Goal: Task Accomplishment & Management: Use online tool/utility

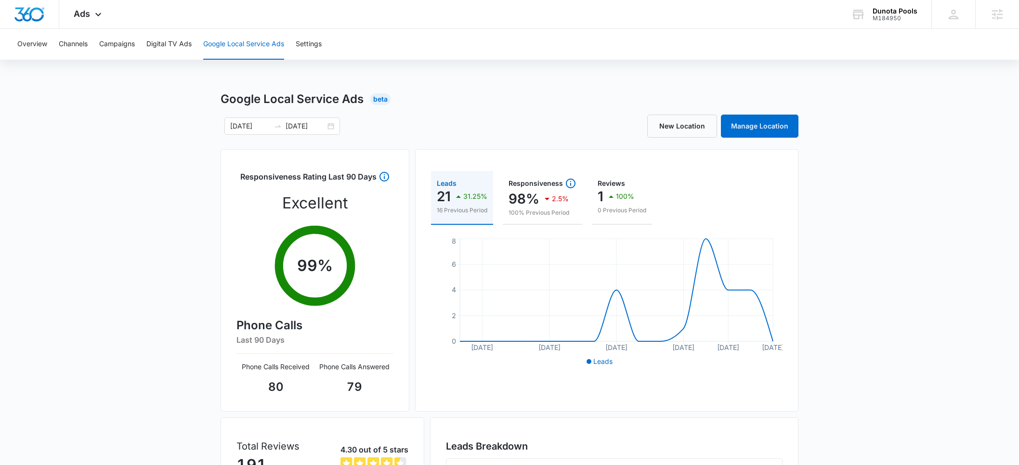
scroll to position [127, 0]
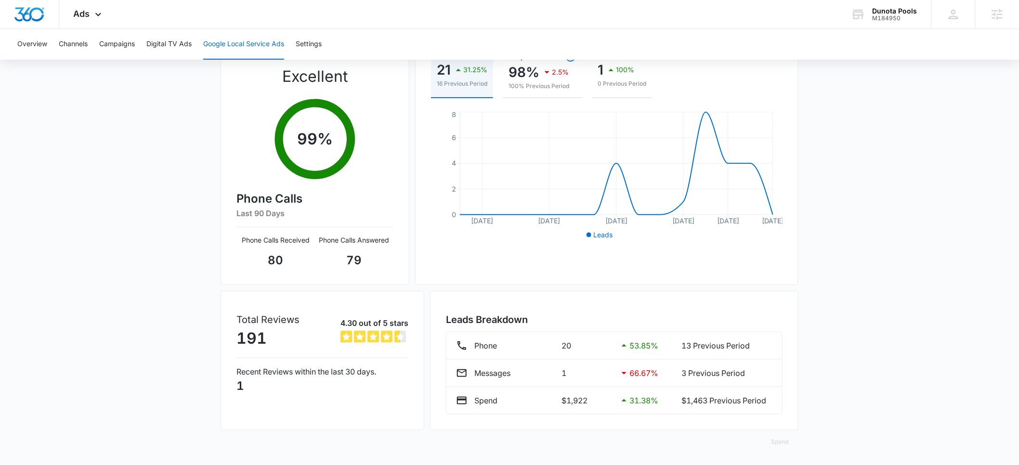
click at [886, 16] on div "M184950" at bounding box center [895, 18] width 45 height 7
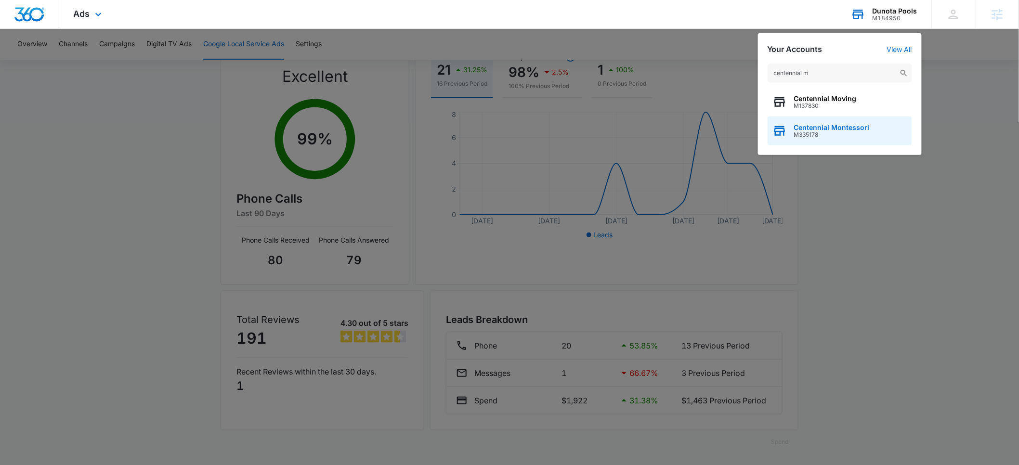
type input "centennial m"
click at [839, 133] on span "M335178" at bounding box center [832, 135] width 76 height 7
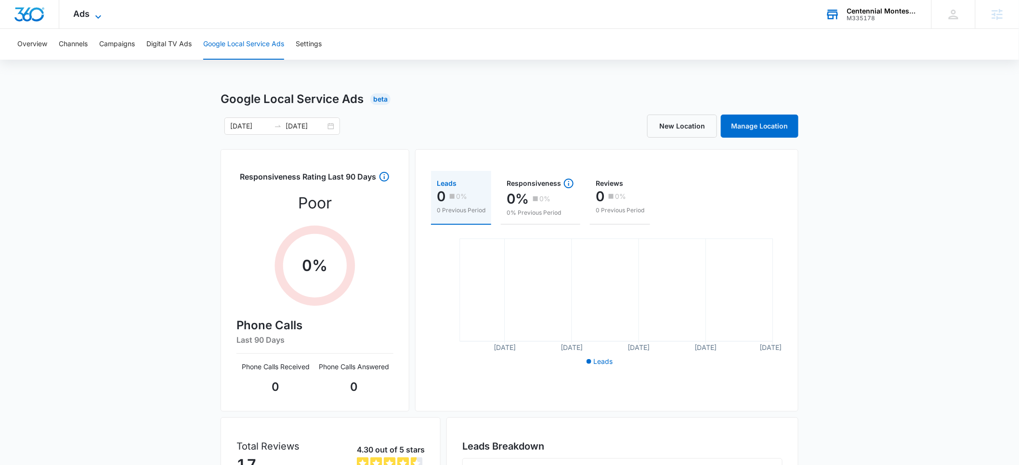
click at [83, 14] on span "Ads" at bounding box center [82, 14] width 16 height 10
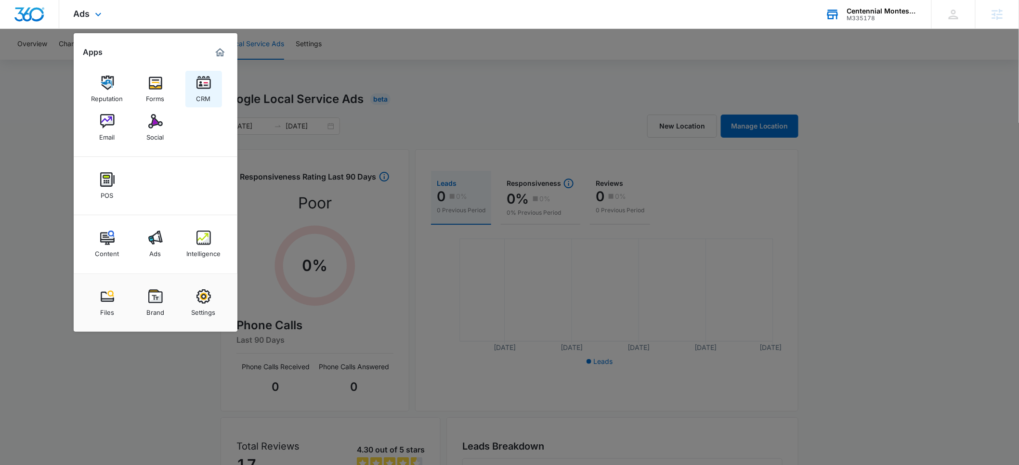
click at [199, 95] on div "CRM" at bounding box center [204, 96] width 14 height 13
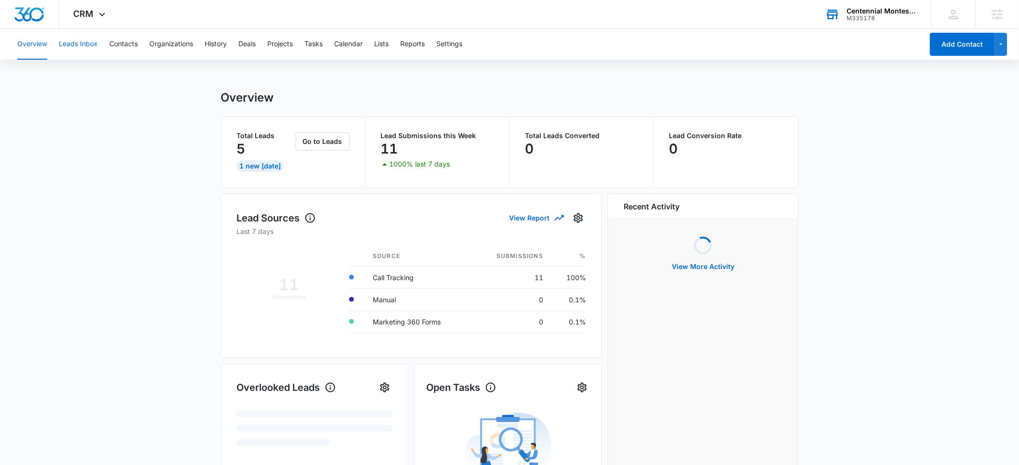
click at [65, 46] on button "Leads Inbox" at bounding box center [78, 44] width 39 height 31
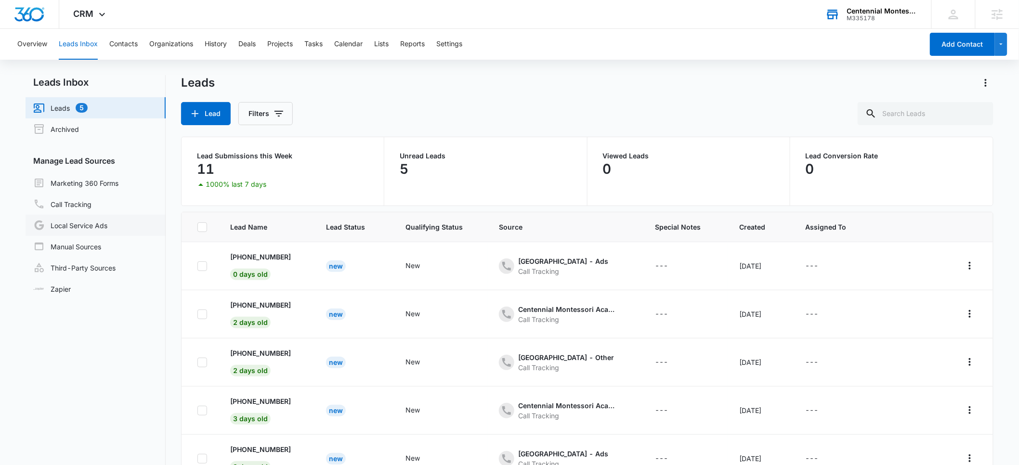
click at [72, 227] on link "Local Service Ads" at bounding box center [70, 226] width 74 height 12
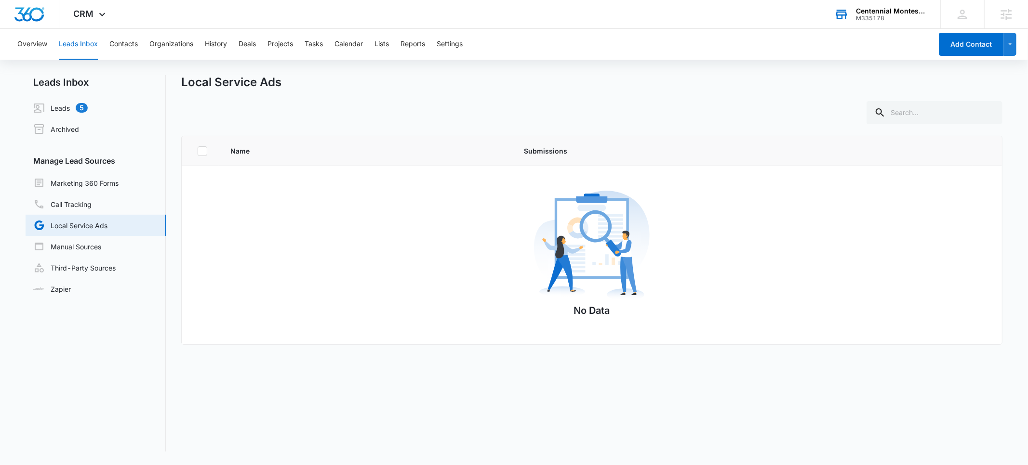
click at [896, 15] on div "M335178" at bounding box center [891, 18] width 70 height 7
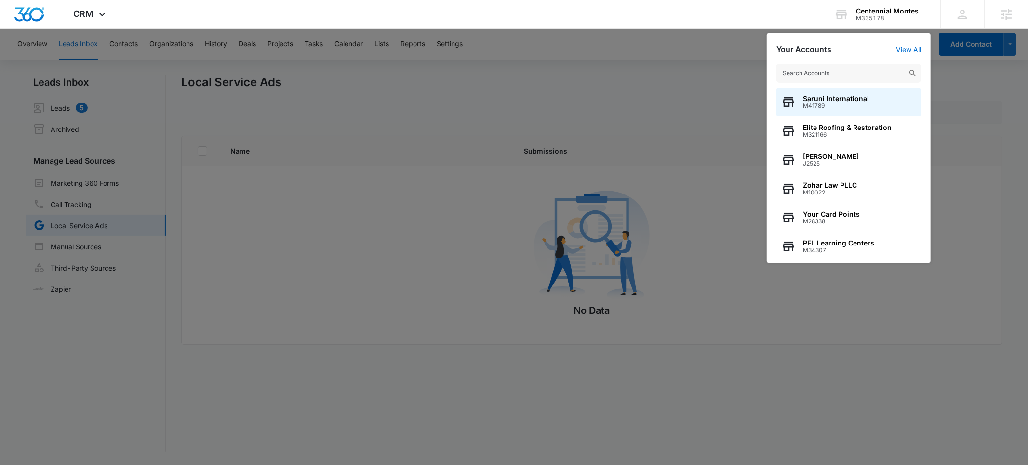
click at [808, 68] on input "text" at bounding box center [848, 73] width 145 height 19
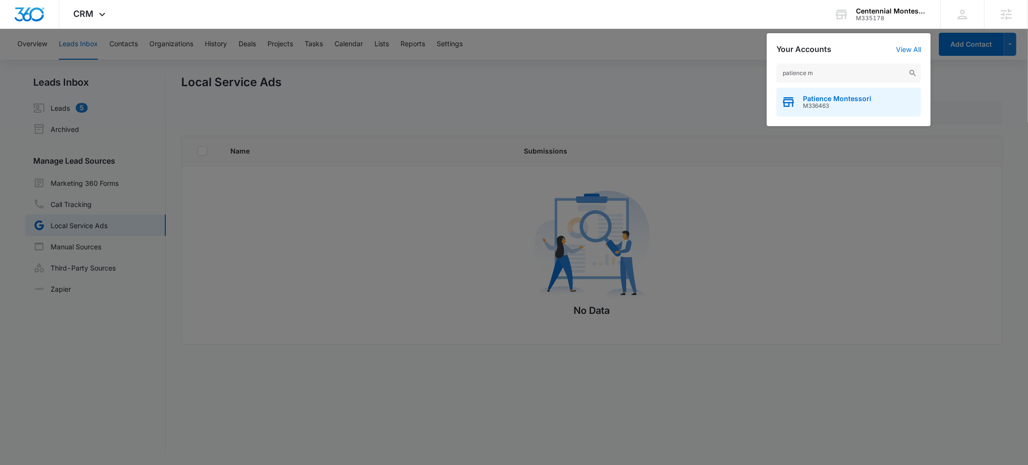
type input "patience m"
click at [810, 100] on span "Patience Montessori" at bounding box center [837, 99] width 68 height 8
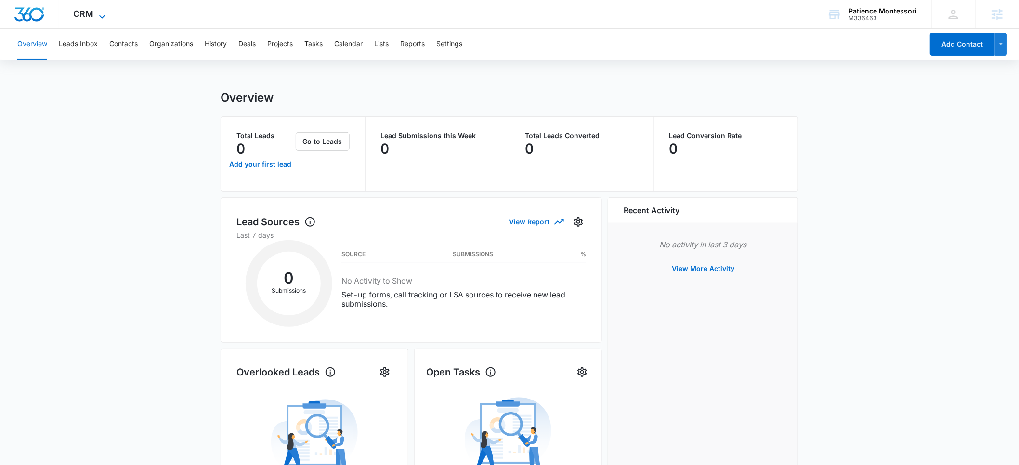
click at [90, 17] on span "CRM" at bounding box center [84, 14] width 20 height 10
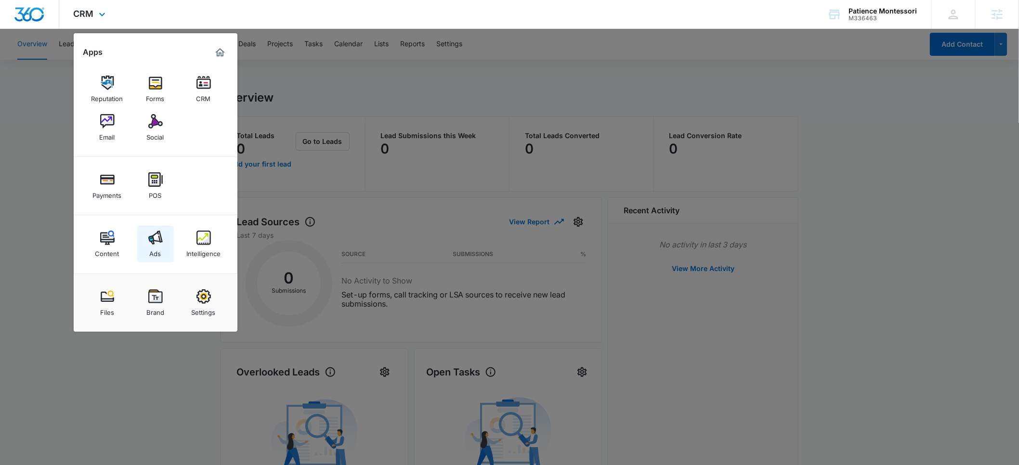
click at [156, 245] on img at bounding box center [155, 238] width 14 height 14
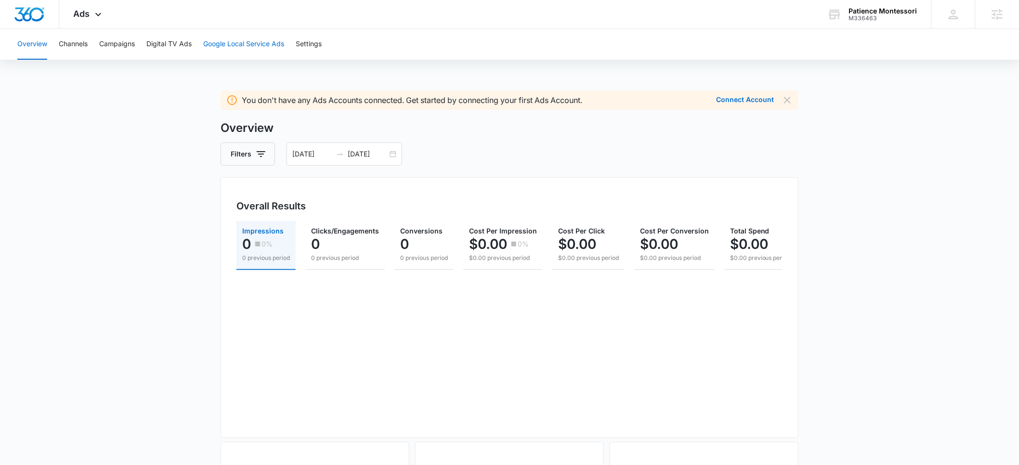
click at [244, 47] on button "Google Local Service Ads" at bounding box center [243, 44] width 81 height 31
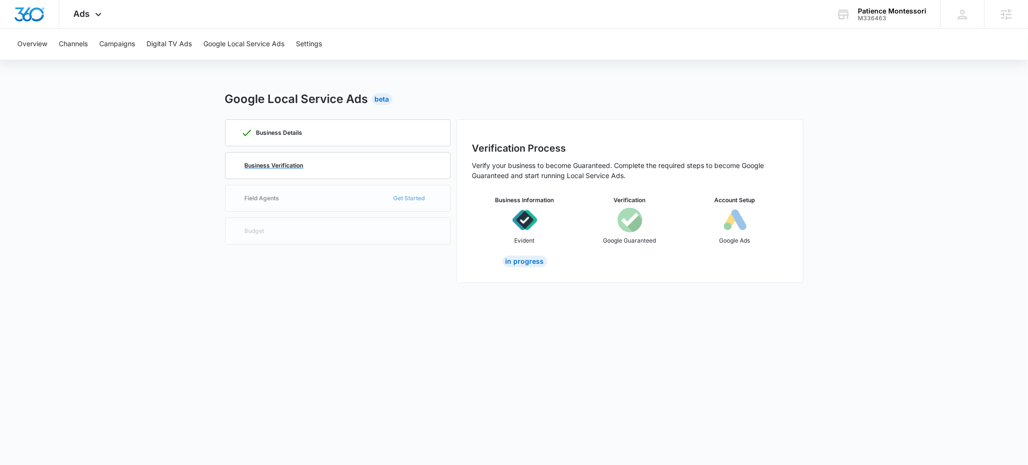
click at [277, 164] on p "Business Verification" at bounding box center [274, 166] width 59 height 6
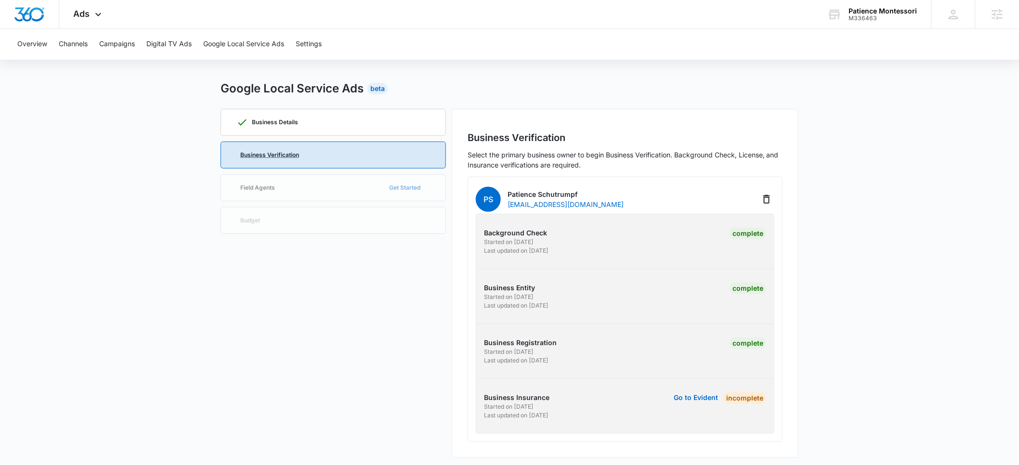
scroll to position [15, 0]
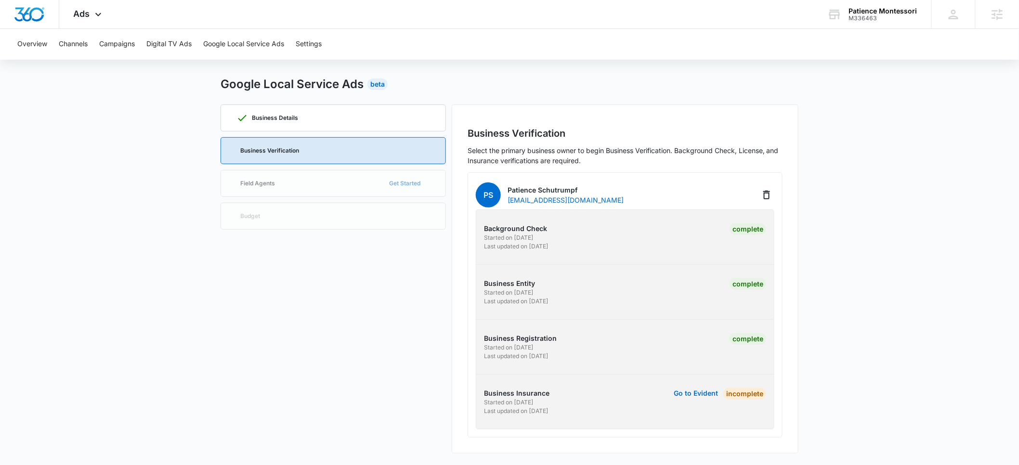
click at [253, 175] on div "Business Details Business Verification Field Agents Get Started Budget" at bounding box center [333, 279] width 225 height 349
click at [255, 149] on p "Business Verification" at bounding box center [269, 151] width 59 height 6
